Goal: Information Seeking & Learning: Learn about a topic

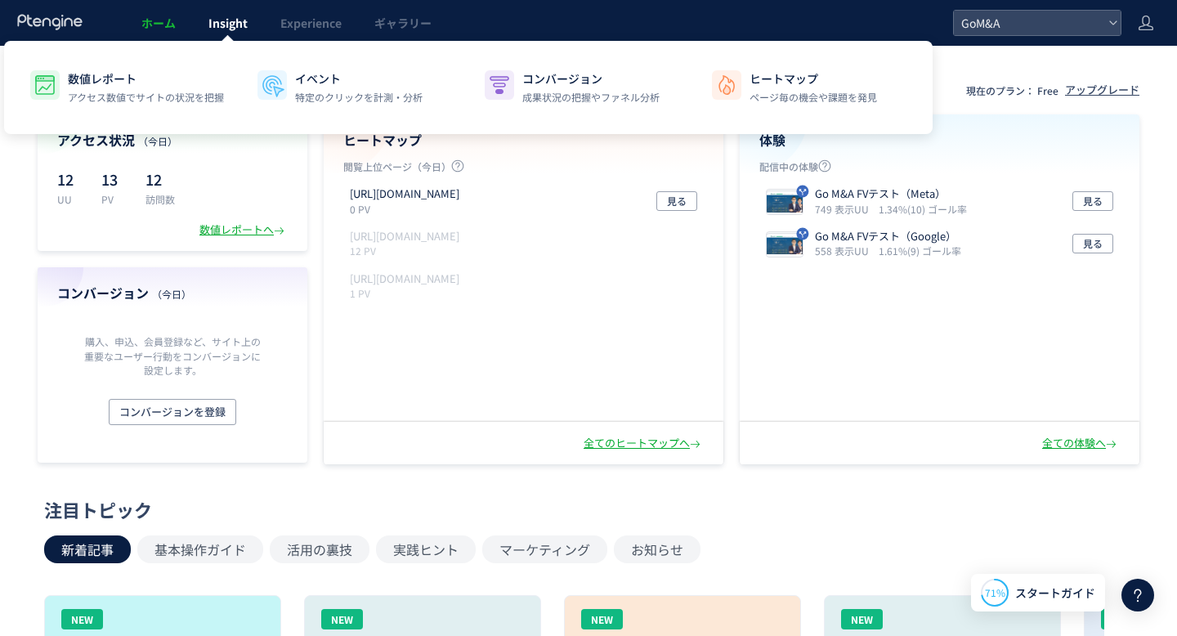
click at [241, 20] on span "Insight" at bounding box center [227, 23] width 39 height 16
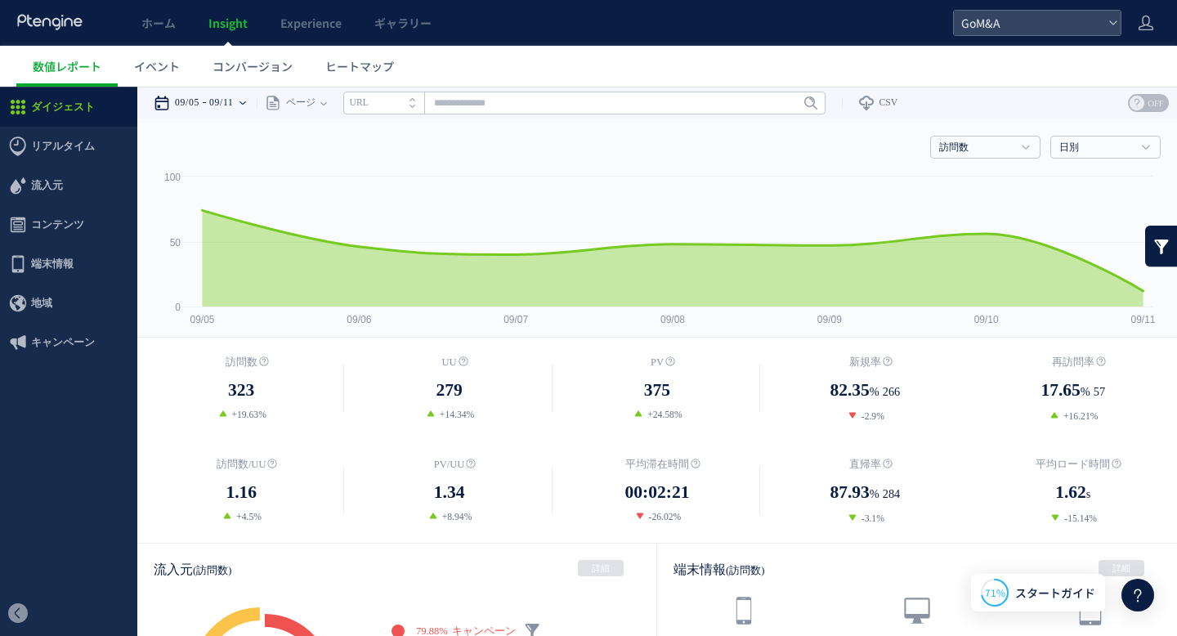
click at [231, 93] on time "09/11" at bounding box center [221, 103] width 25 height 33
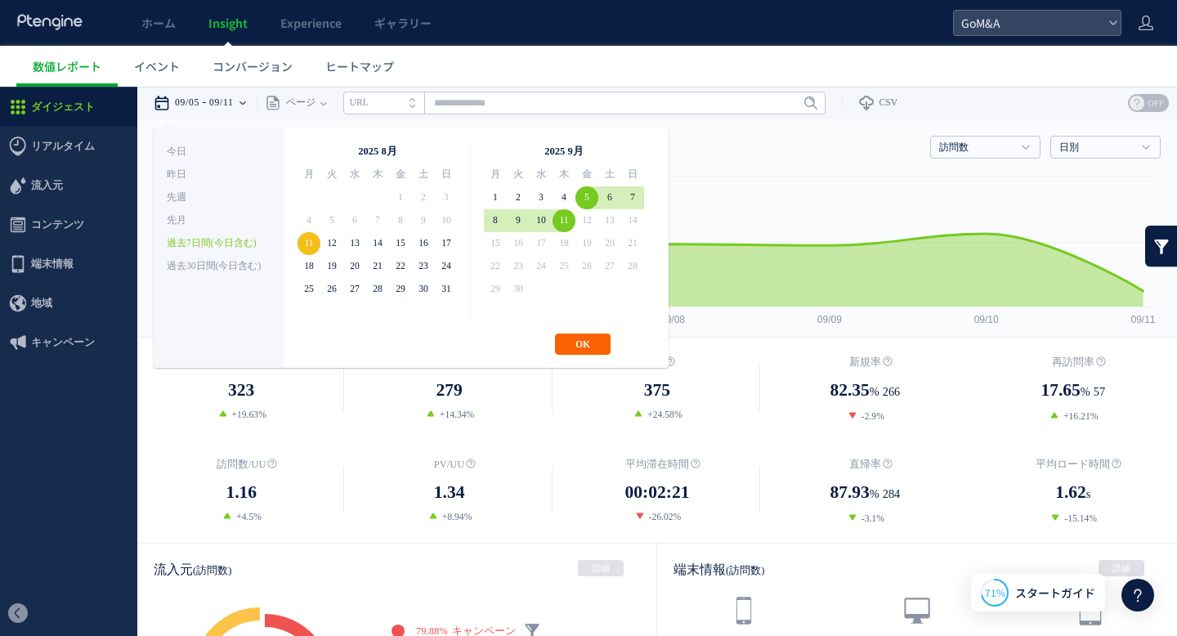
click at [570, 347] on button "OK" at bounding box center [583, 343] width 56 height 21
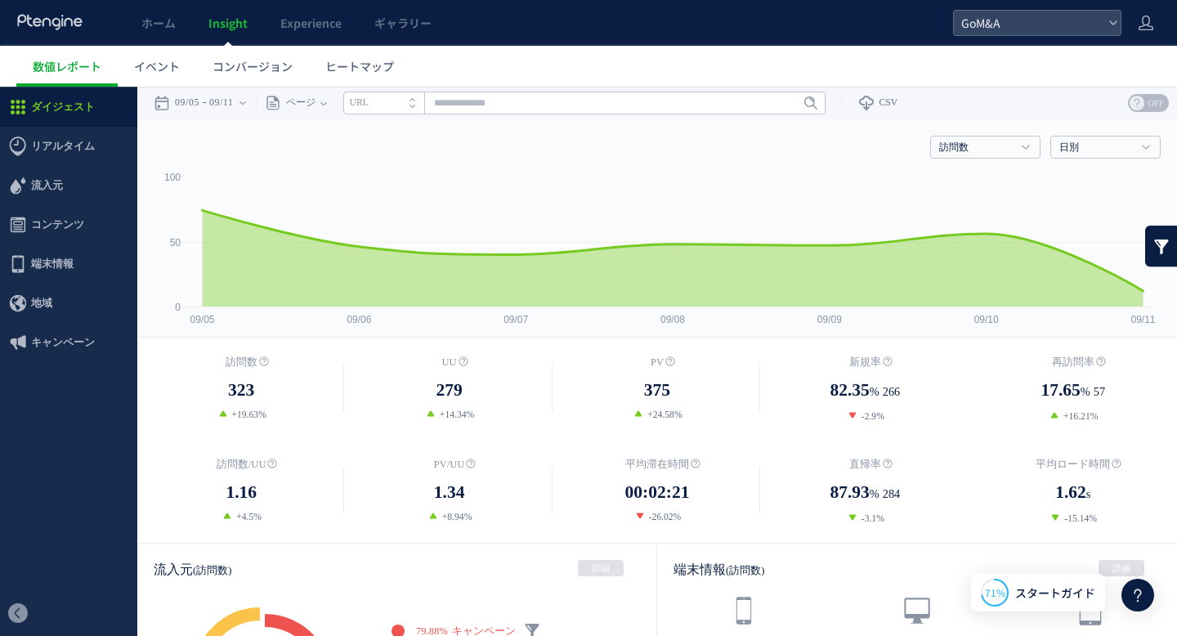
click at [378, 339] on div "訪問数 323 +19.63% [GEOGRAPHIC_DATA] %" at bounding box center [656, 439] width 1039 height 205
click at [214, 108] on div "09/05 09/11" at bounding box center [205, 103] width 103 height 33
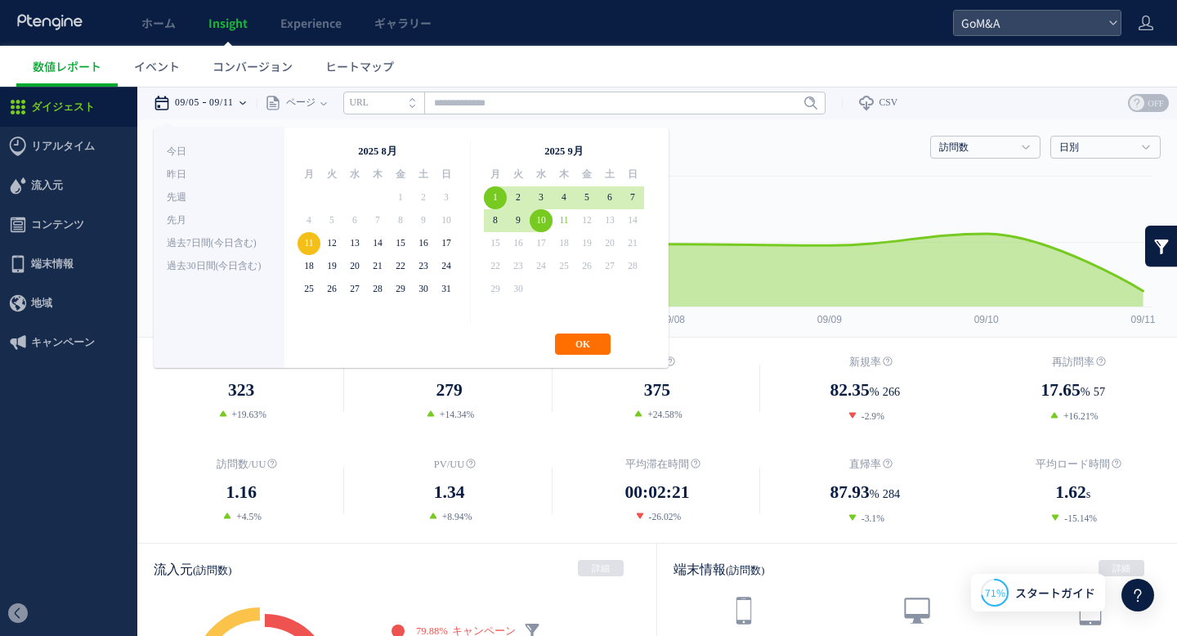
click at [562, 328] on div "**********" at bounding box center [411, 247] width 515 height 240
click at [562, 343] on button "OK" at bounding box center [583, 343] width 56 height 21
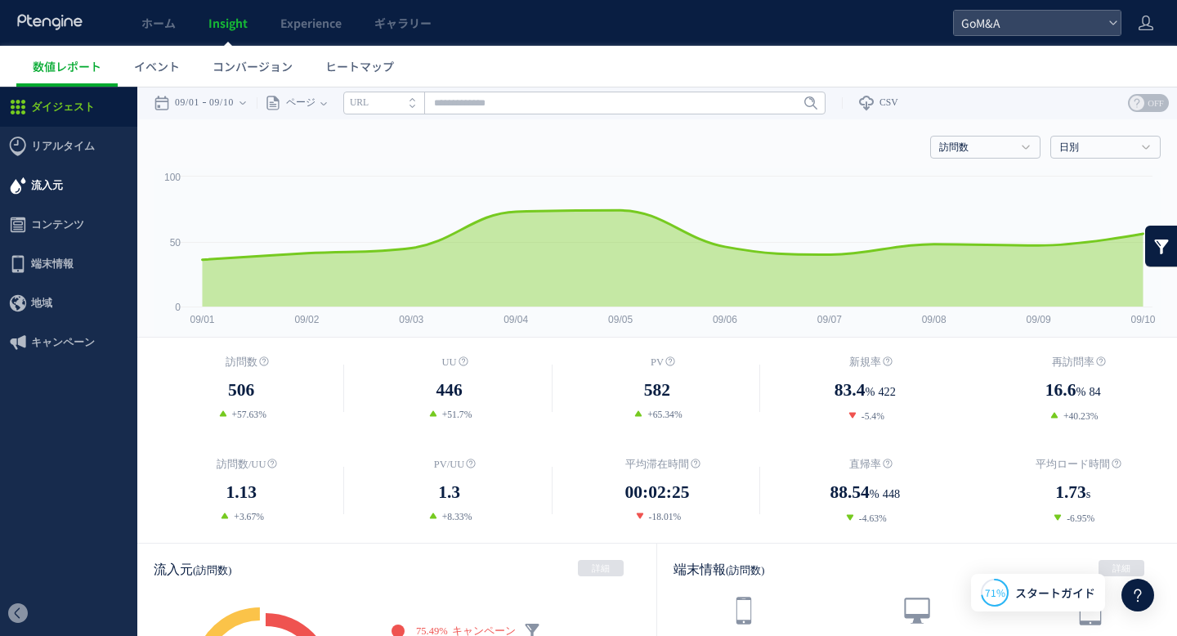
click at [60, 181] on span "流入元" at bounding box center [47, 185] width 32 height 39
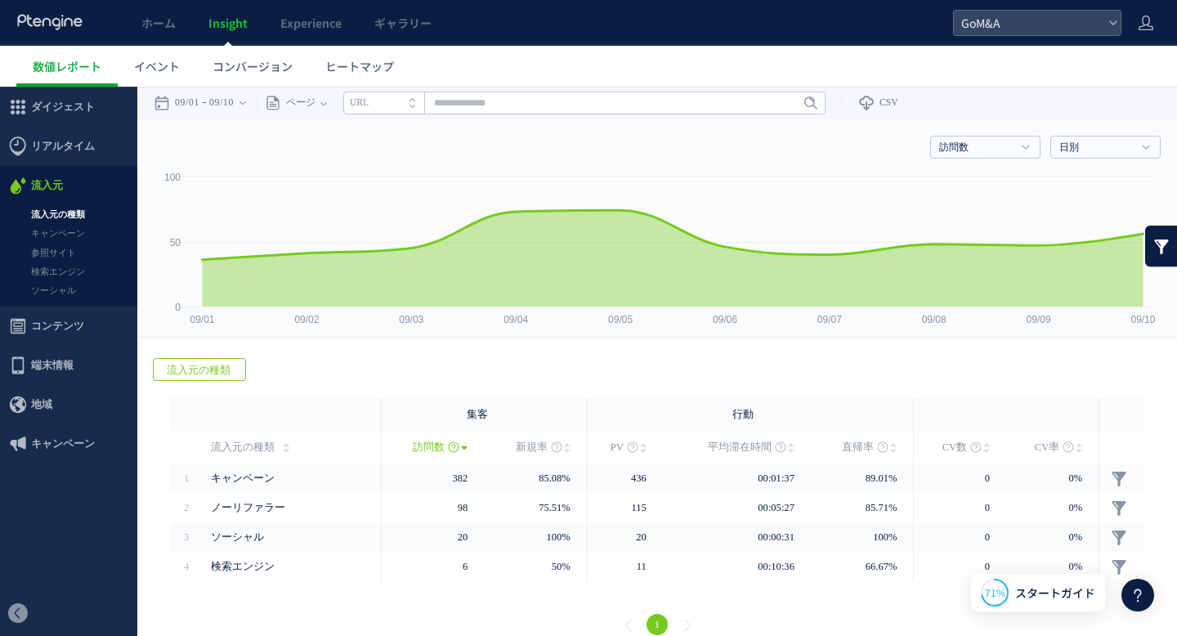
click at [62, 200] on span "流入元" at bounding box center [68, 185] width 137 height 39
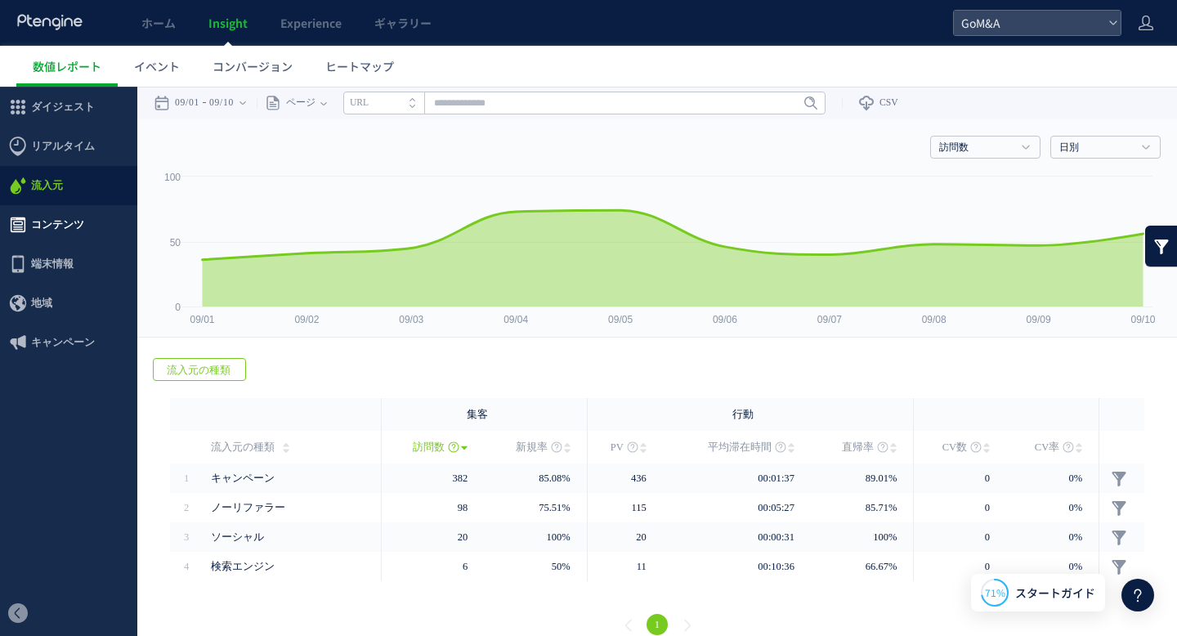
click at [65, 205] on span "コンテンツ" at bounding box center [57, 224] width 53 height 39
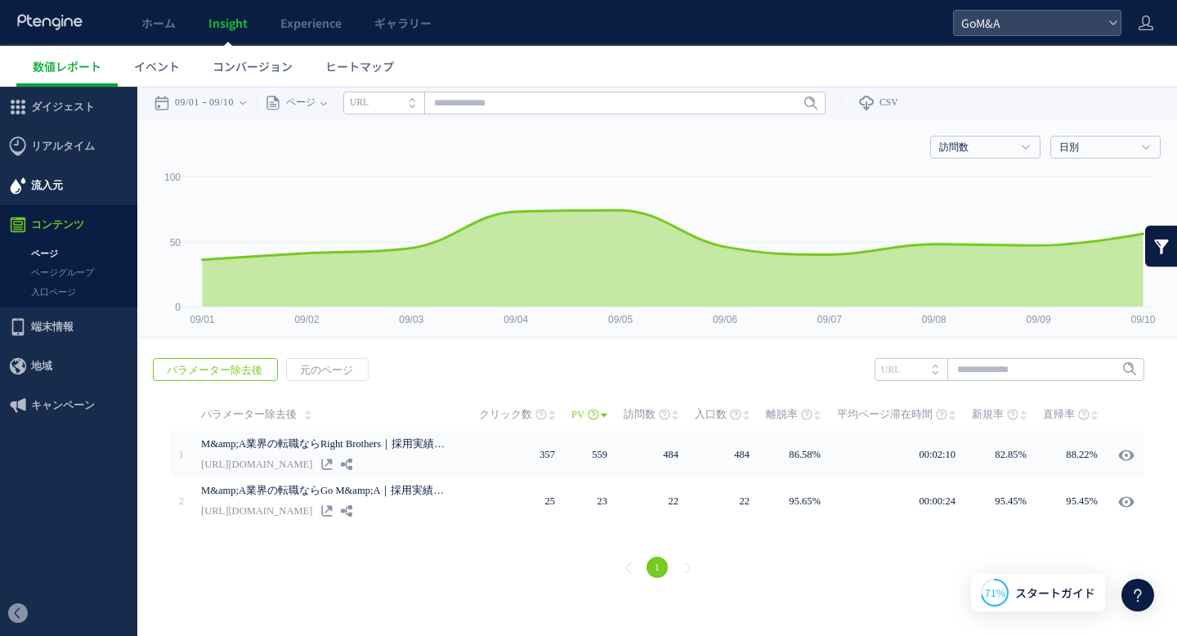
click at [59, 192] on span "流入元" at bounding box center [47, 185] width 32 height 39
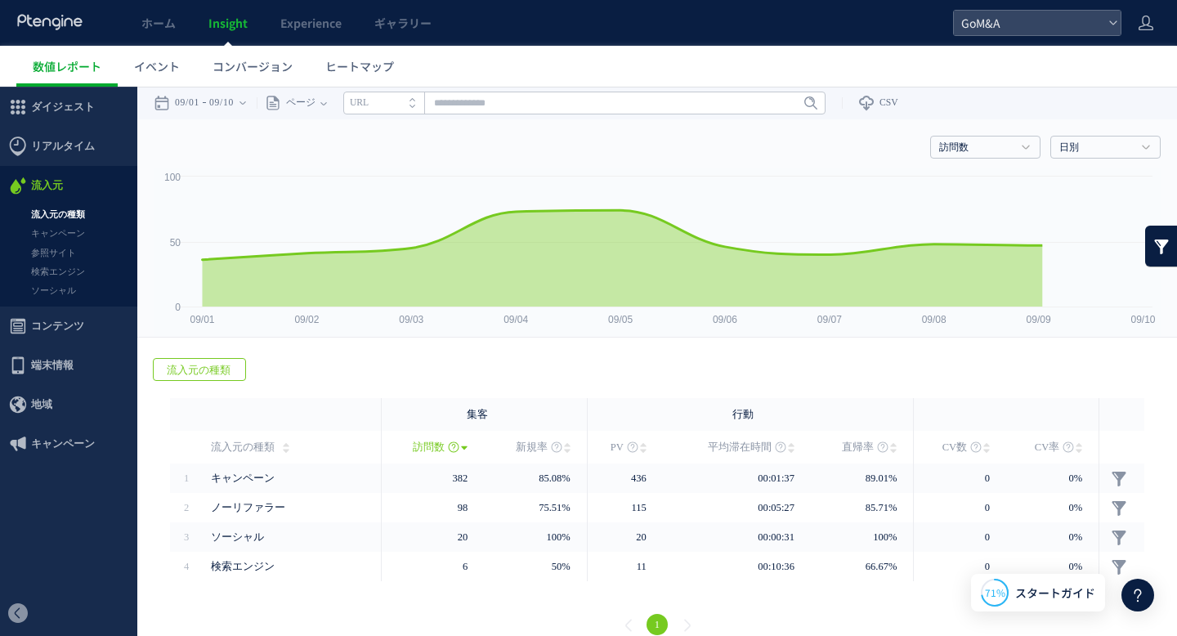
click at [58, 219] on link "流入元の種類" at bounding box center [68, 214] width 137 height 19
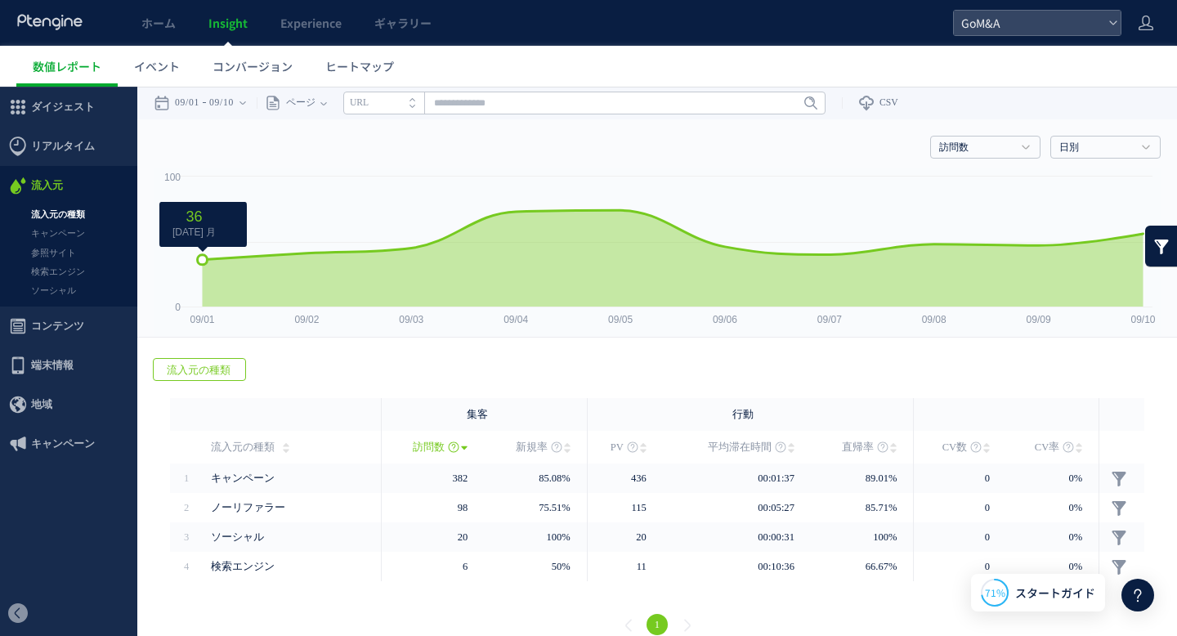
scroll to position [19, 0]
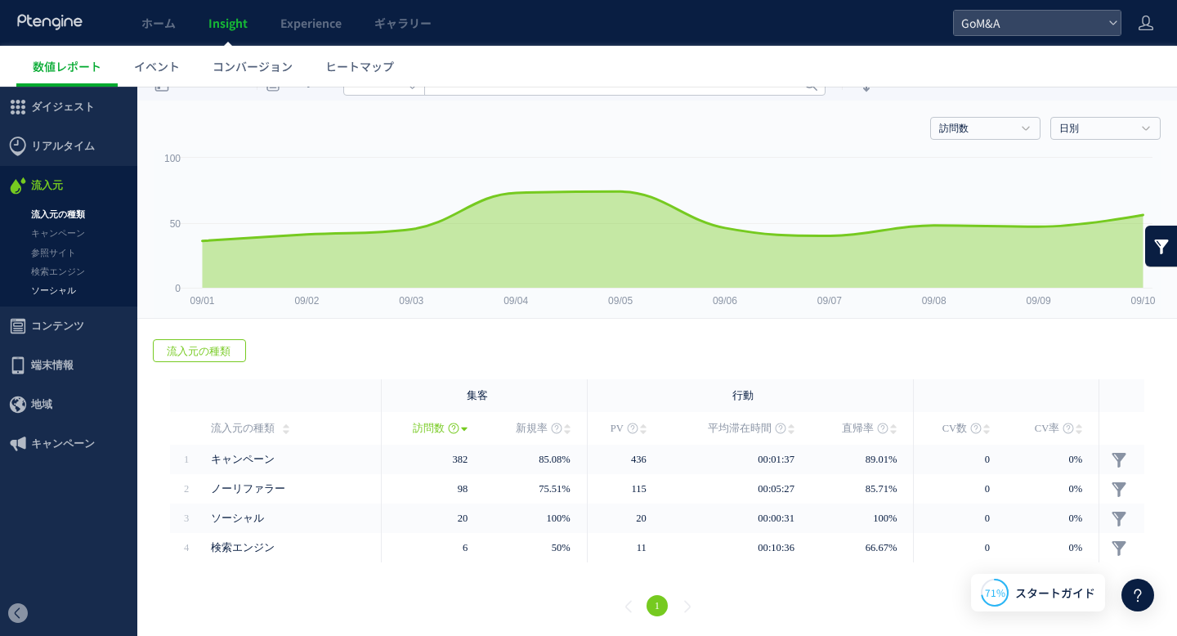
click at [68, 287] on link "ソーシャル" at bounding box center [68, 290] width 137 height 19
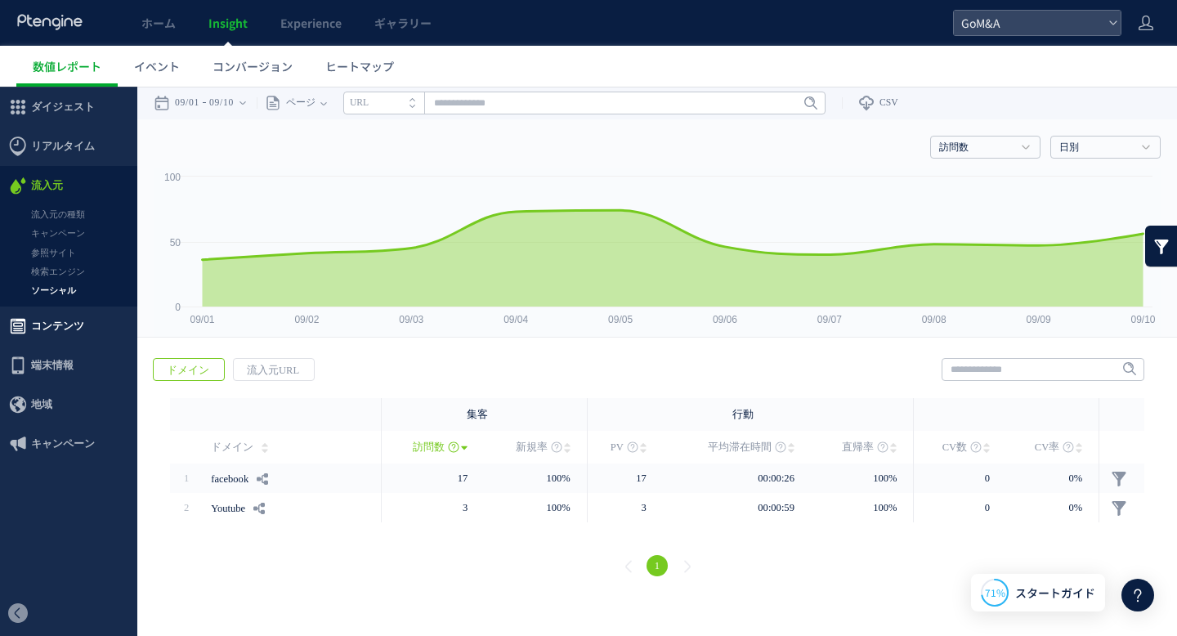
click at [68, 328] on span "コンテンツ" at bounding box center [57, 325] width 53 height 39
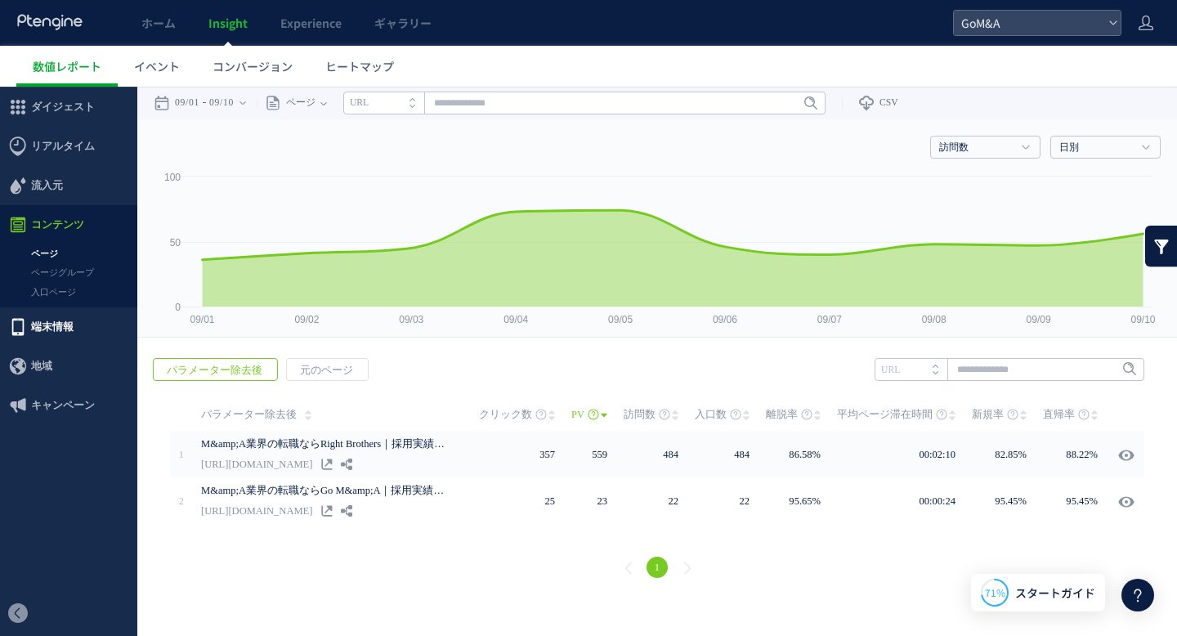
click at [60, 325] on span "端末情報" at bounding box center [52, 326] width 42 height 39
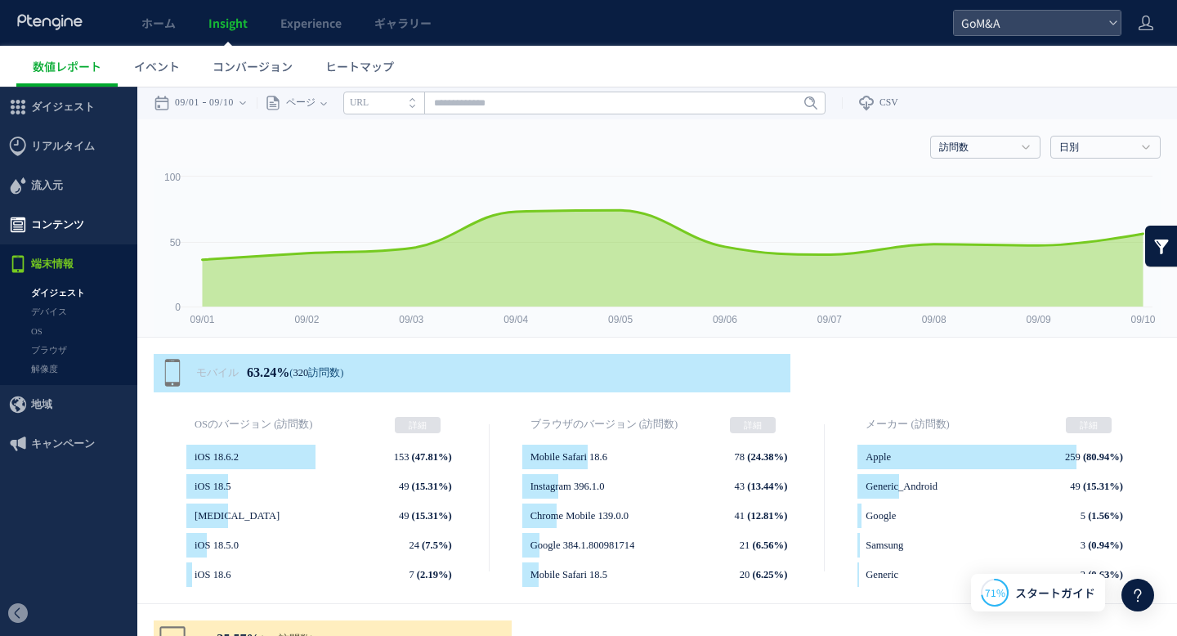
click at [70, 218] on span "コンテンツ" at bounding box center [57, 224] width 53 height 39
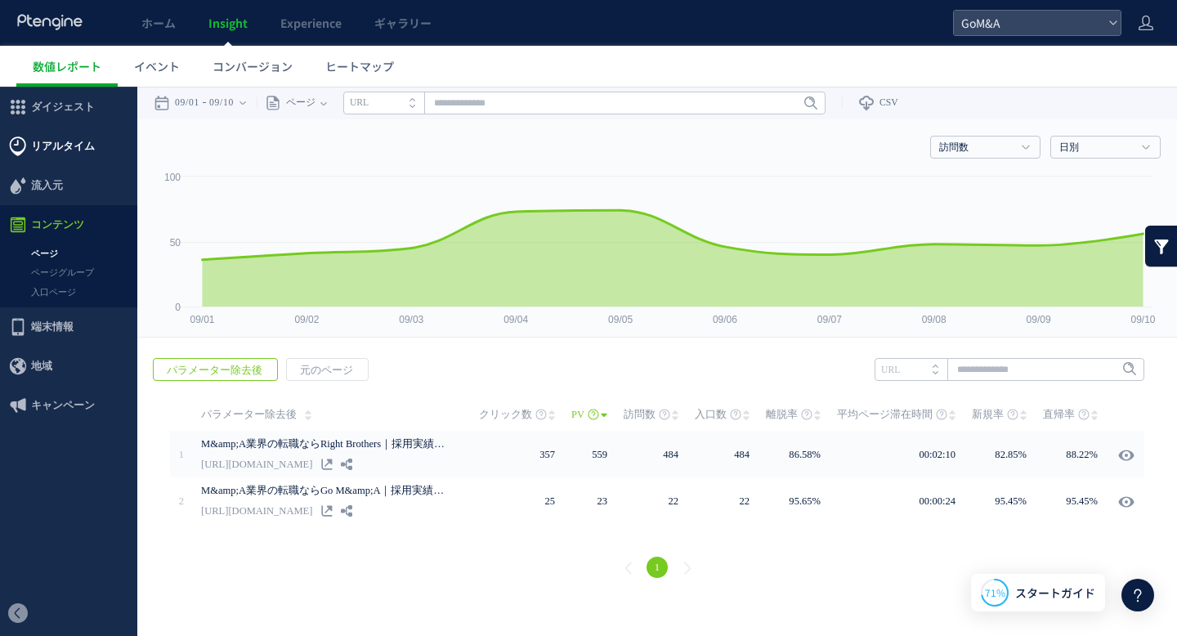
click at [70, 149] on span "リアルタイム" at bounding box center [63, 146] width 64 height 39
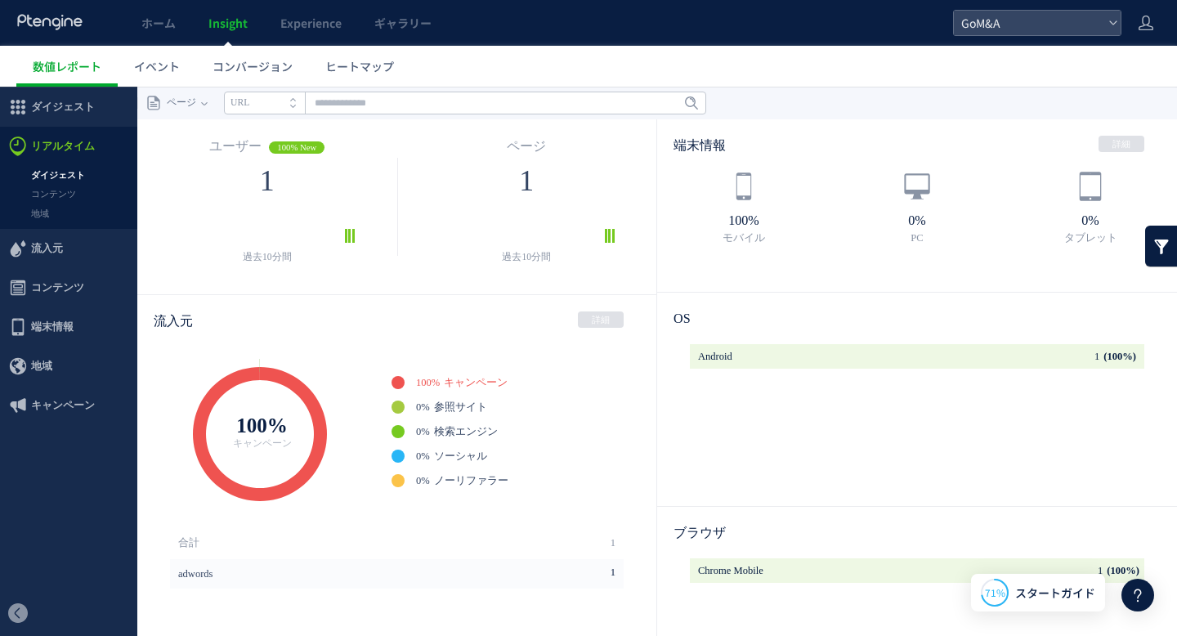
click at [70, 150] on span "リアルタイム" at bounding box center [63, 146] width 64 height 39
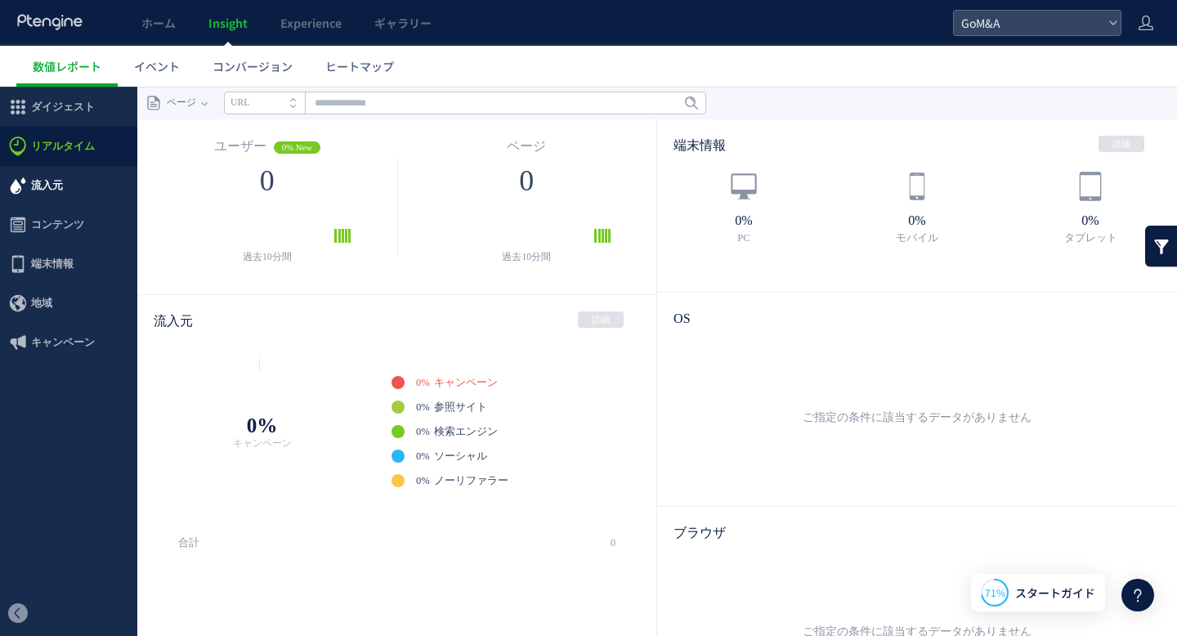
click at [45, 192] on span "流入元" at bounding box center [47, 185] width 32 height 39
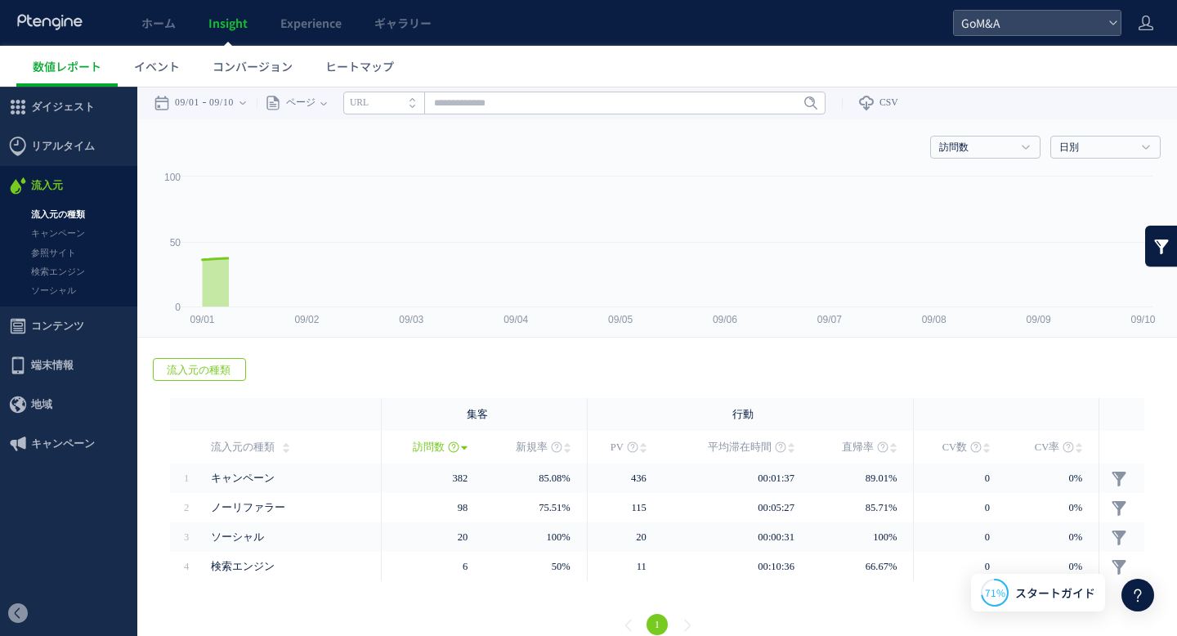
click at [45, 192] on span "流入元" at bounding box center [47, 185] width 32 height 39
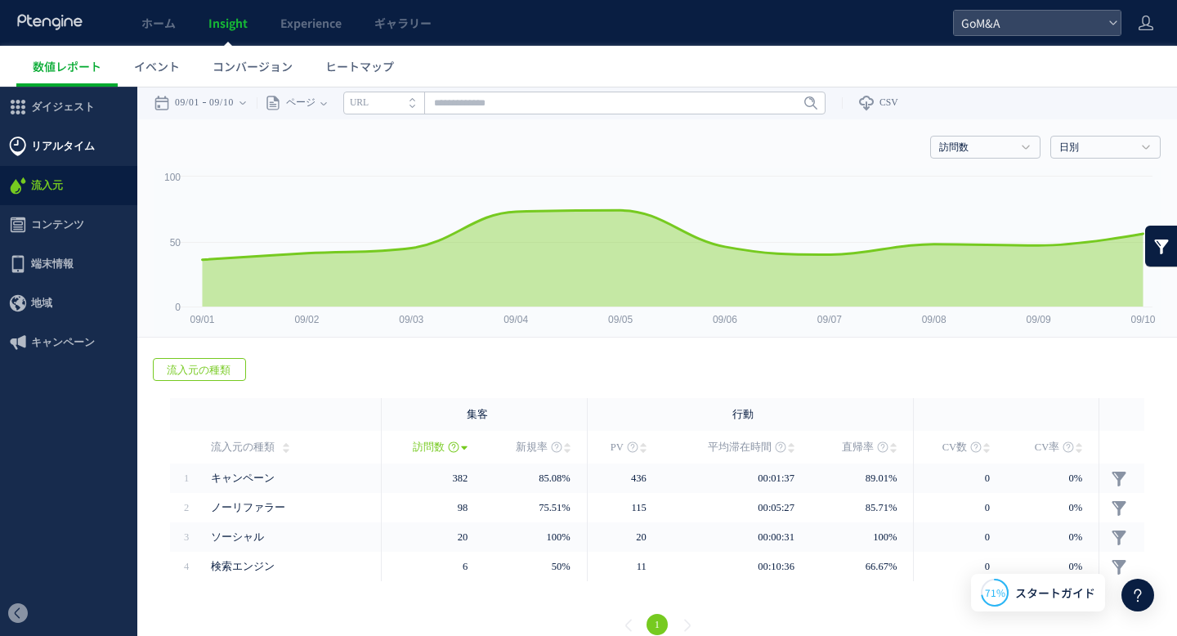
click at [56, 127] on span "リアルタイム" at bounding box center [63, 146] width 64 height 39
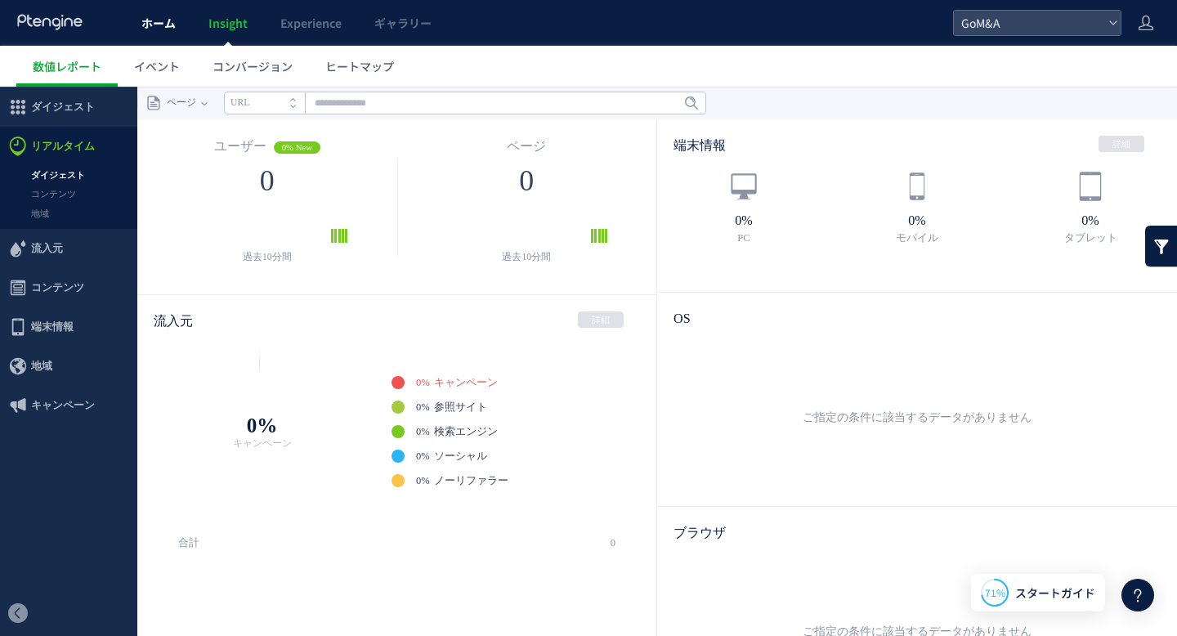
click at [168, 16] on span "ホーム" at bounding box center [158, 23] width 34 height 16
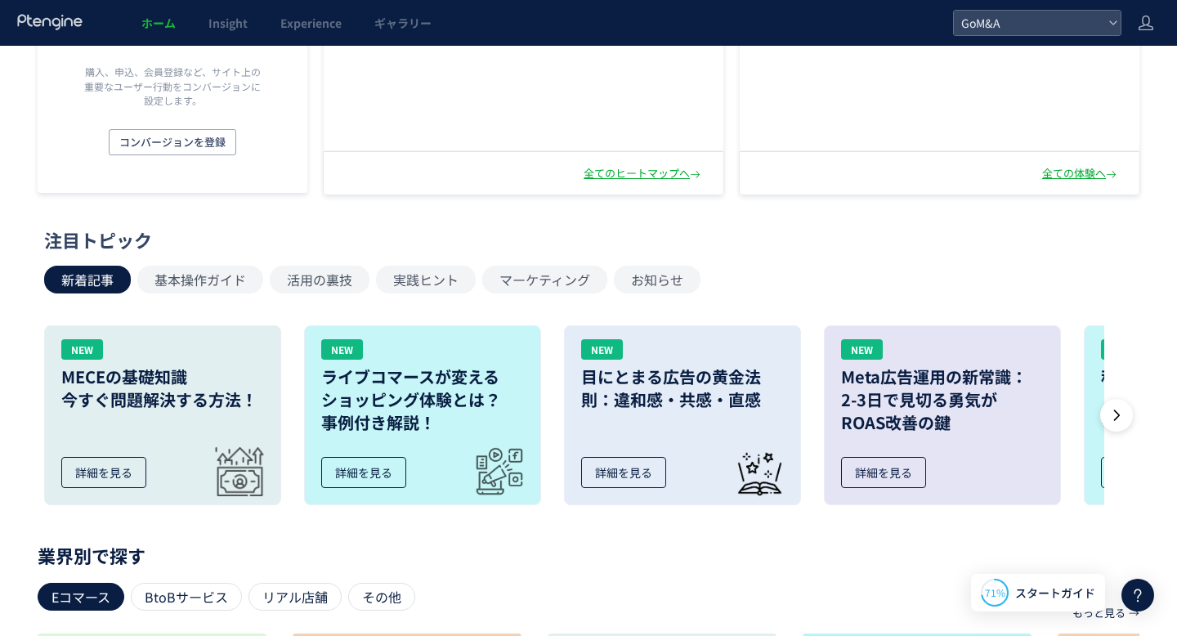
scroll to position [722, 0]
